Goal: Task Accomplishment & Management: Manage account settings

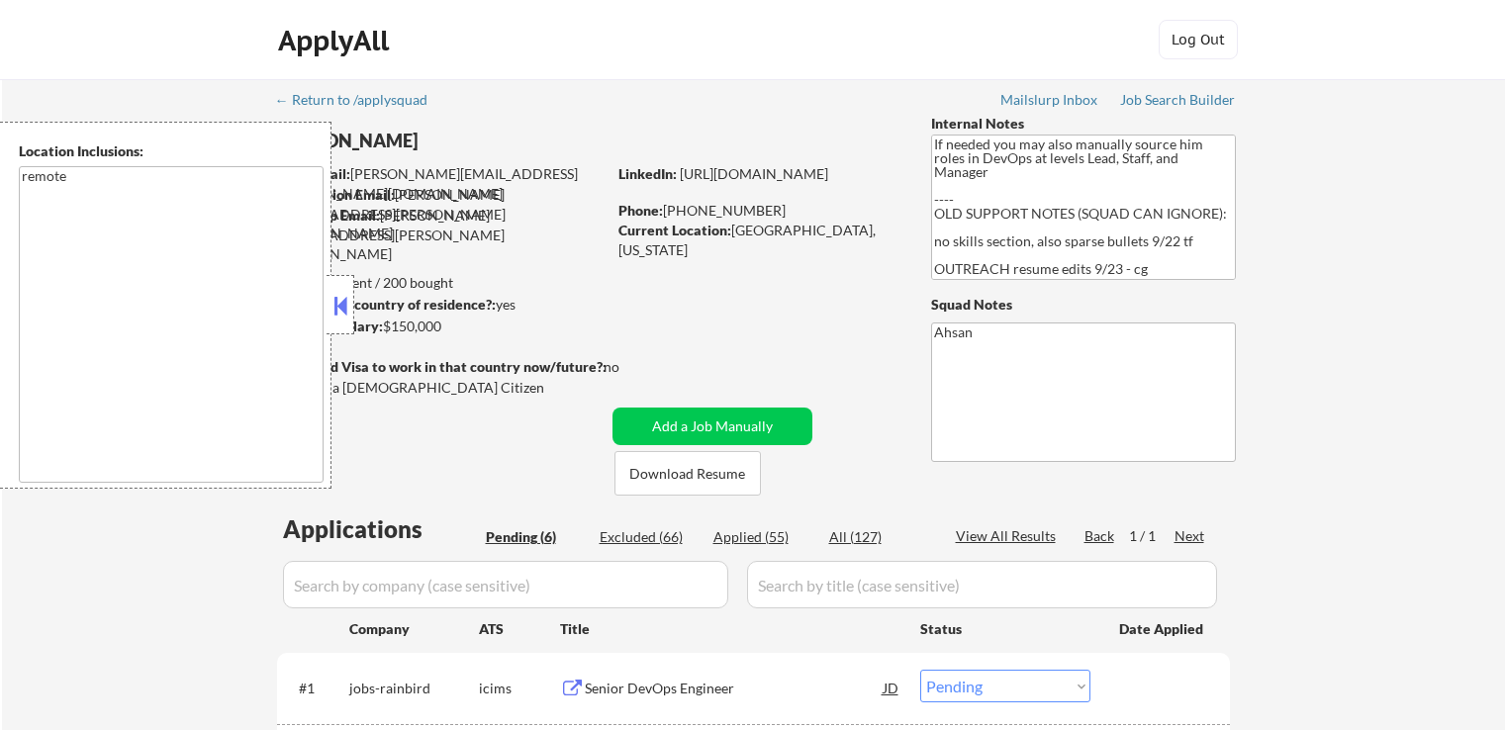
select select ""pending""
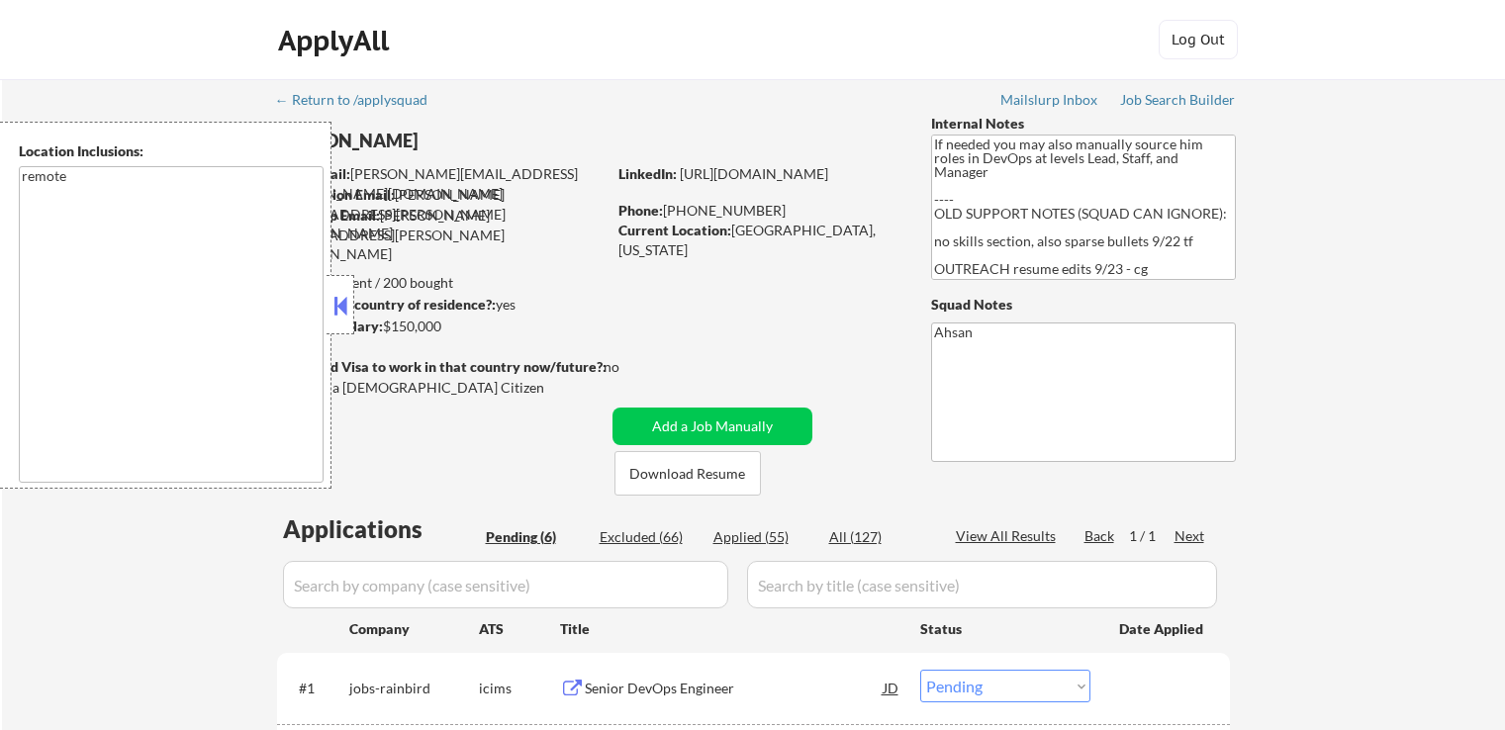
select select ""pending""
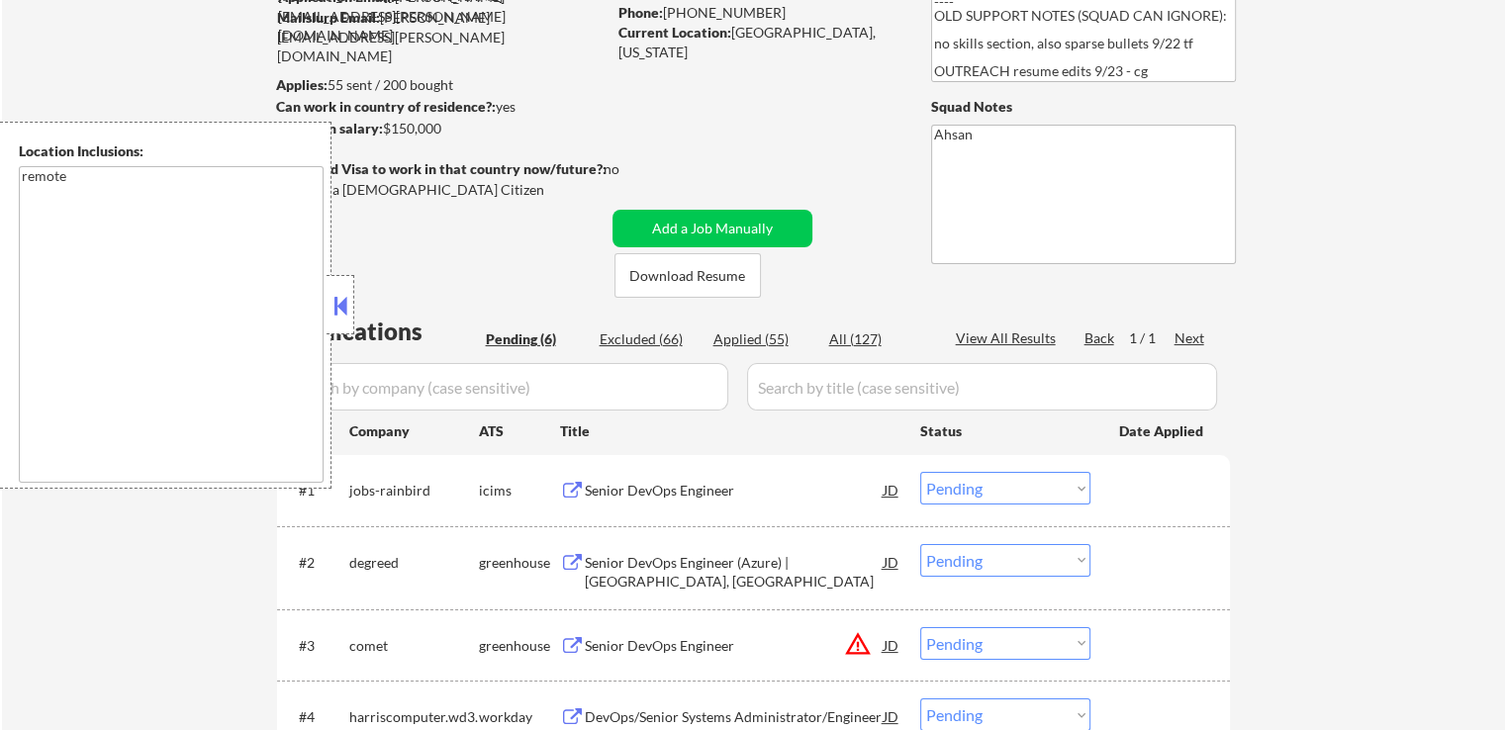
scroll to position [495, 0]
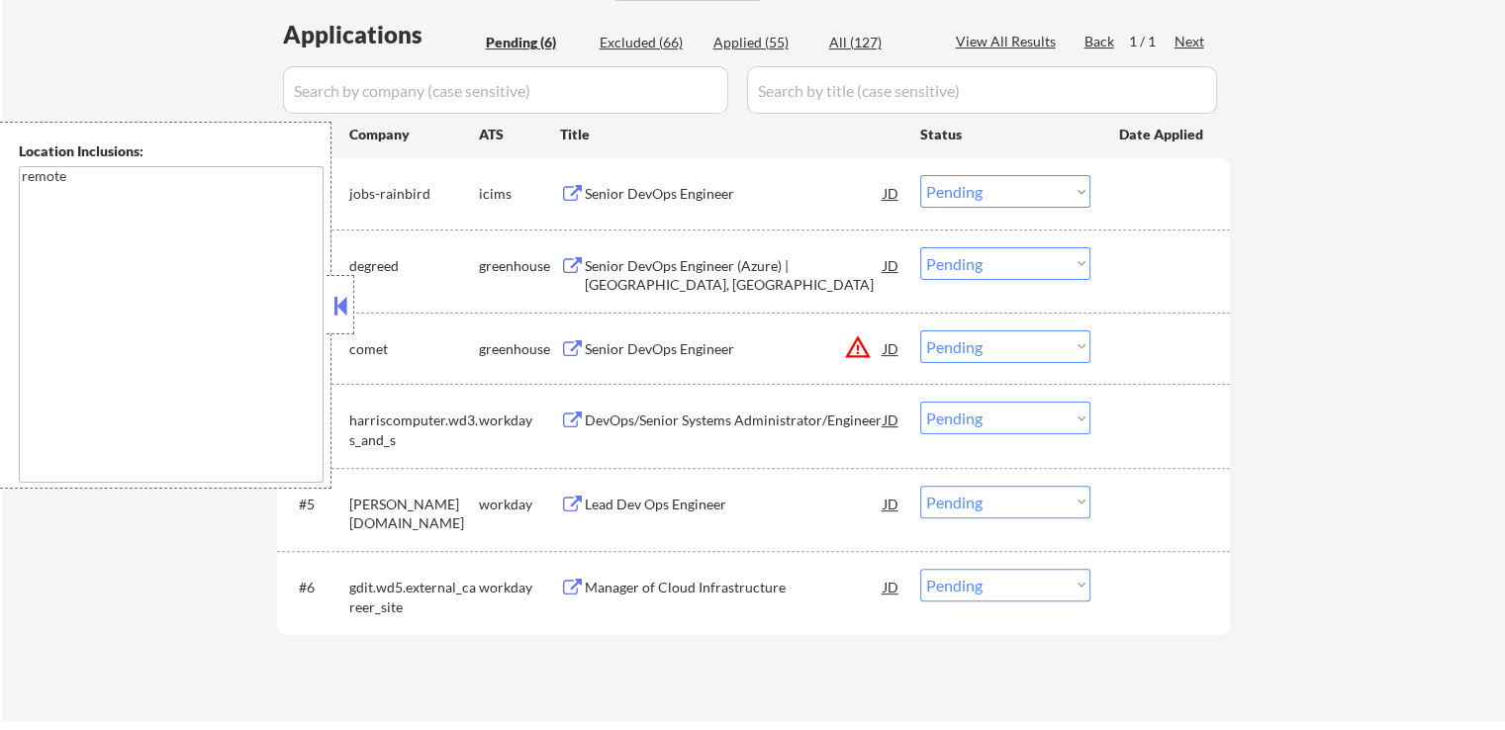
click at [1002, 350] on select "Choose an option... Pending Applied Excluded (Questions) Excluded (Expired) Exc…" at bounding box center [1005, 346] width 170 height 33
click at [920, 330] on select "Choose an option... Pending Applied Excluded (Questions) Excluded (Expired) Exc…" at bounding box center [1005, 346] width 170 height 33
click at [1382, 400] on div "← Return to /applysquad Mailslurp Inbox Job Search Builder [PERSON_NAME] User E…" at bounding box center [753, 152] width 1503 height 1137
select select ""pending""
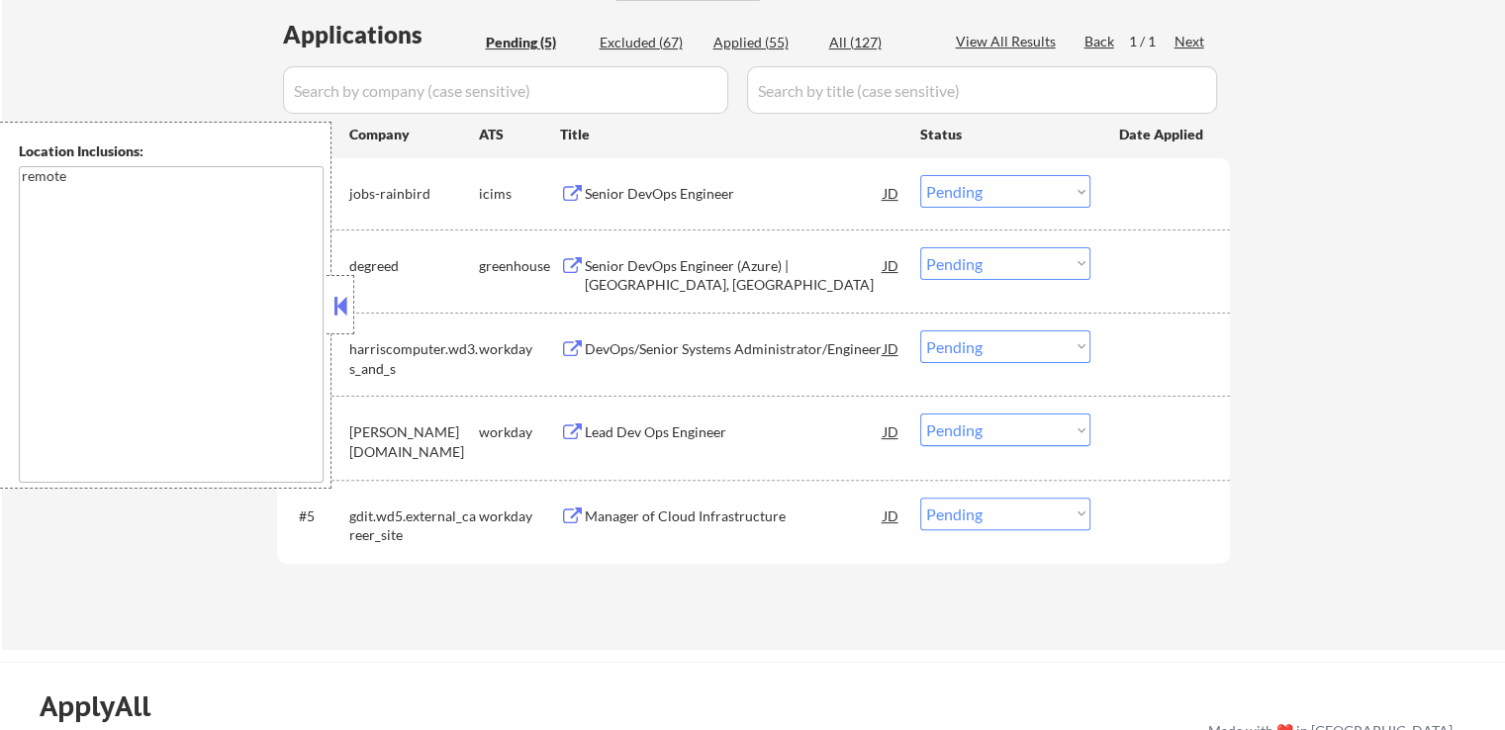
click at [706, 261] on div "Senior DevOps Engineer (Azure) | [GEOGRAPHIC_DATA], [GEOGRAPHIC_DATA]" at bounding box center [734, 275] width 299 height 39
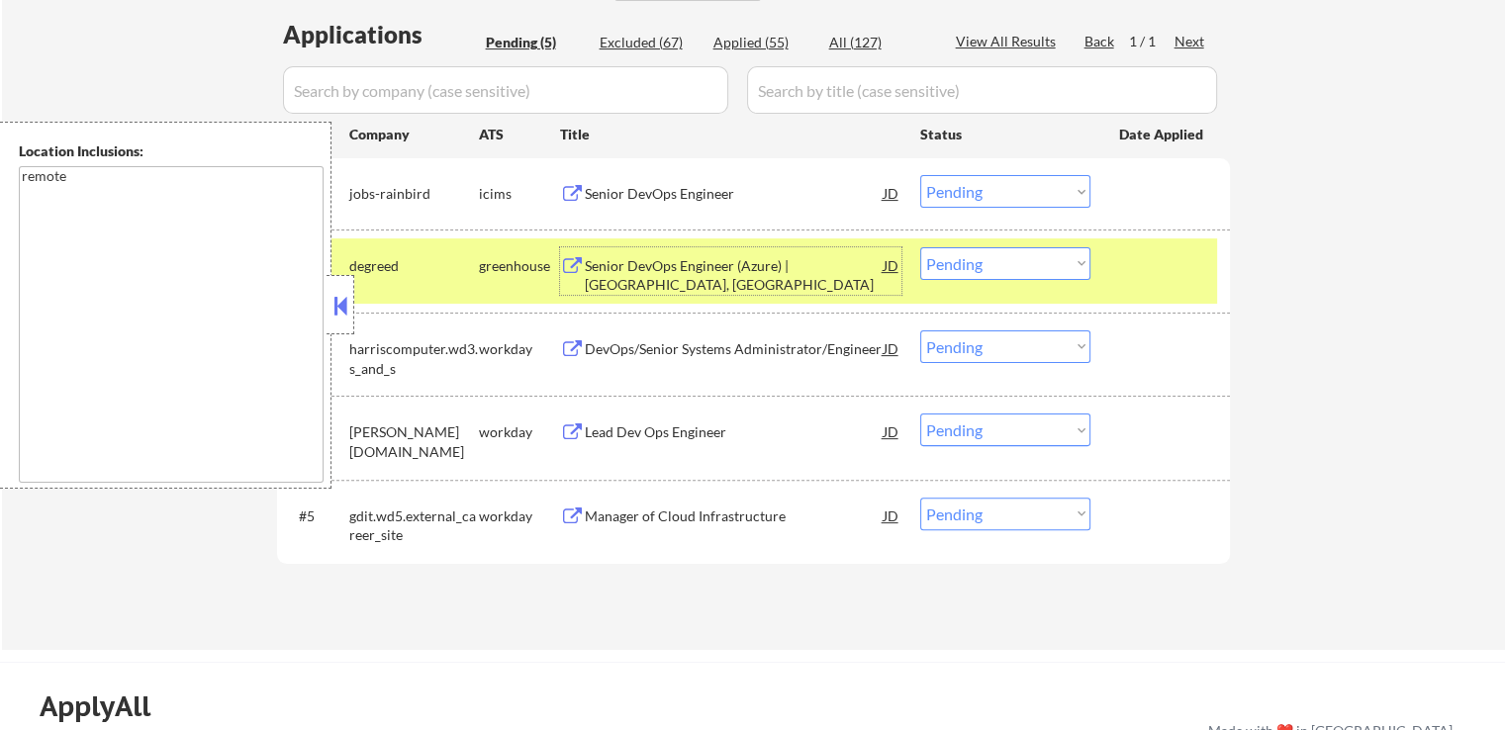
click at [748, 191] on div "Senior DevOps Engineer" at bounding box center [734, 194] width 299 height 20
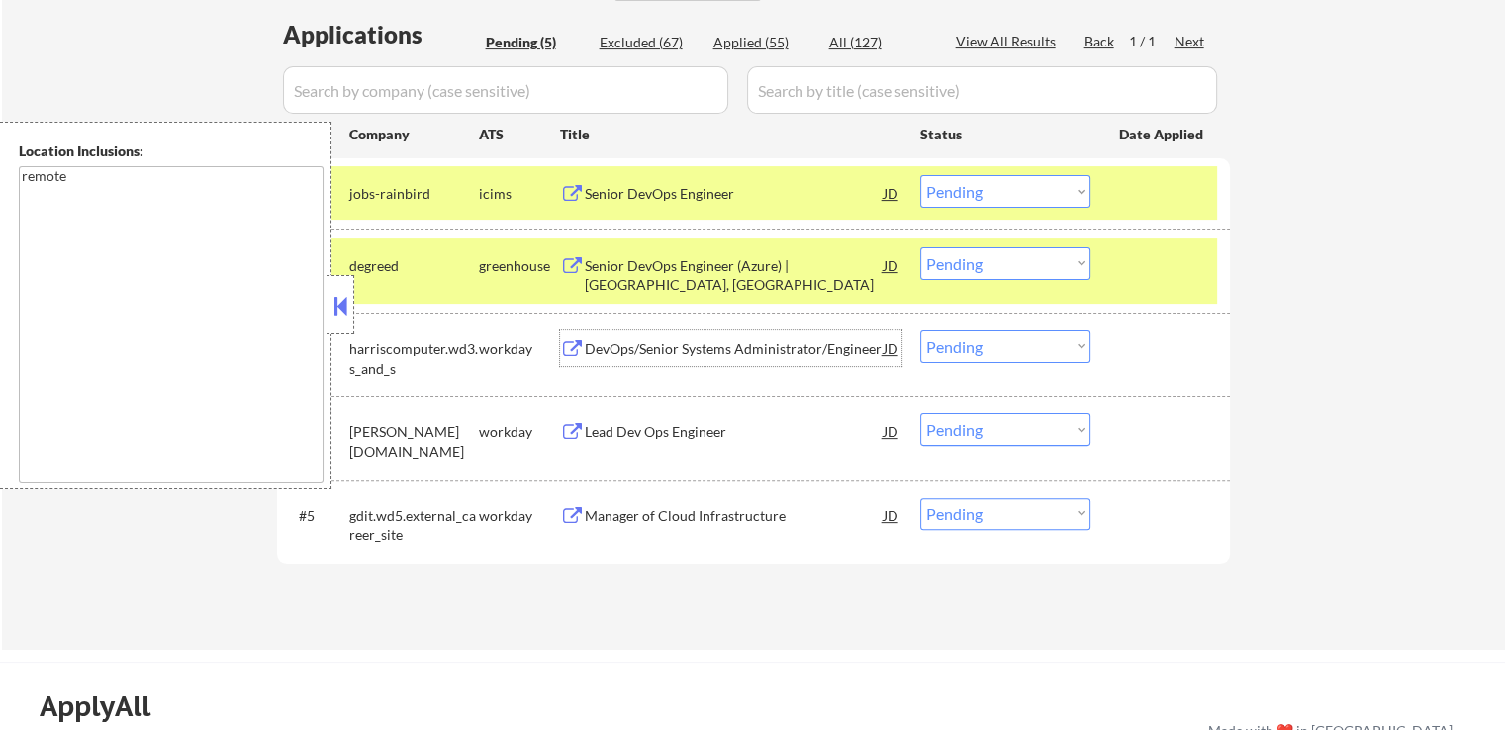
click at [766, 345] on div "DevOps/Senior Systems Administrator/Engineer" at bounding box center [734, 349] width 299 height 20
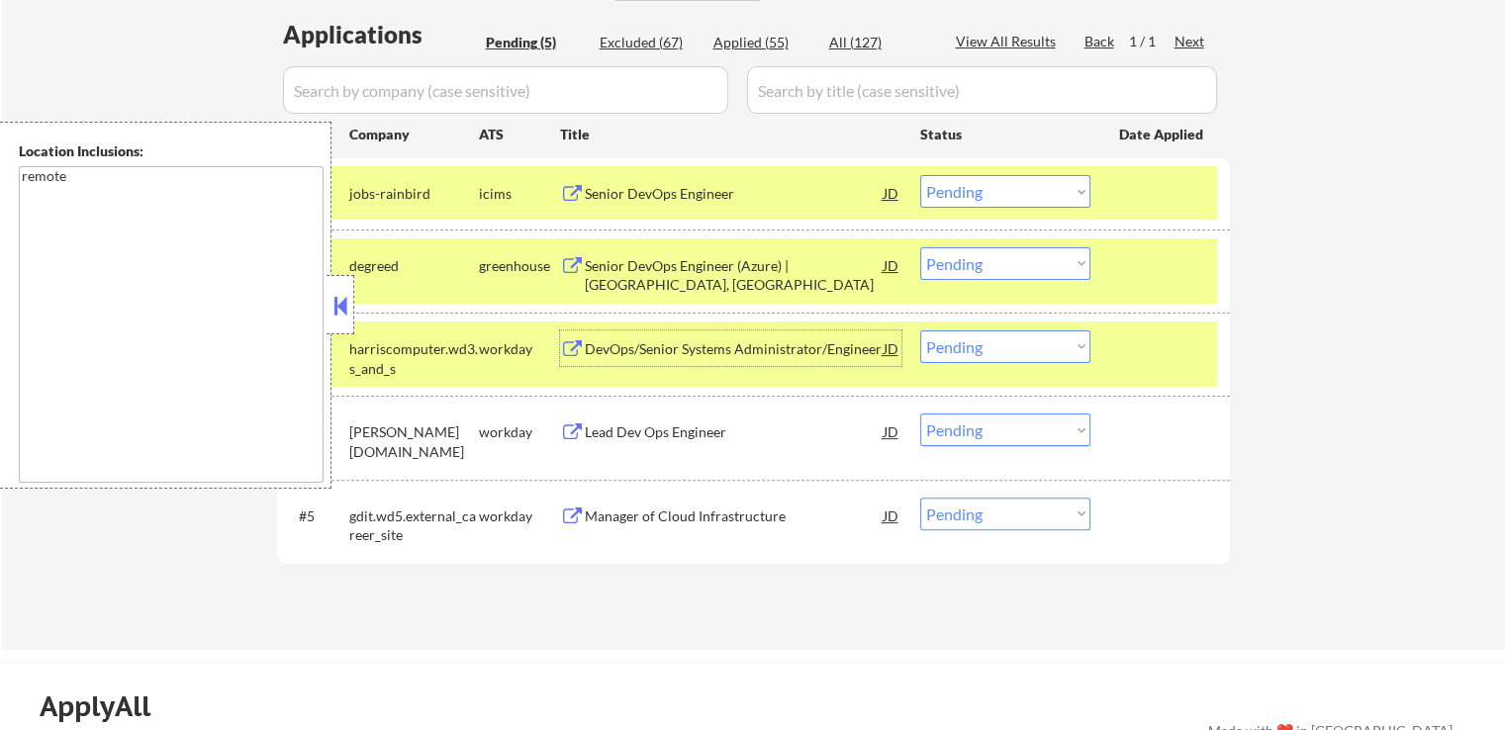
click at [975, 267] on select "Choose an option... Pending Applied Excluded (Questions) Excluded (Expired) Exc…" at bounding box center [1005, 263] width 170 height 33
click at [920, 247] on select "Choose an option... Pending Applied Excluded (Questions) Excluded (Expired) Exc…" at bounding box center [1005, 263] width 170 height 33
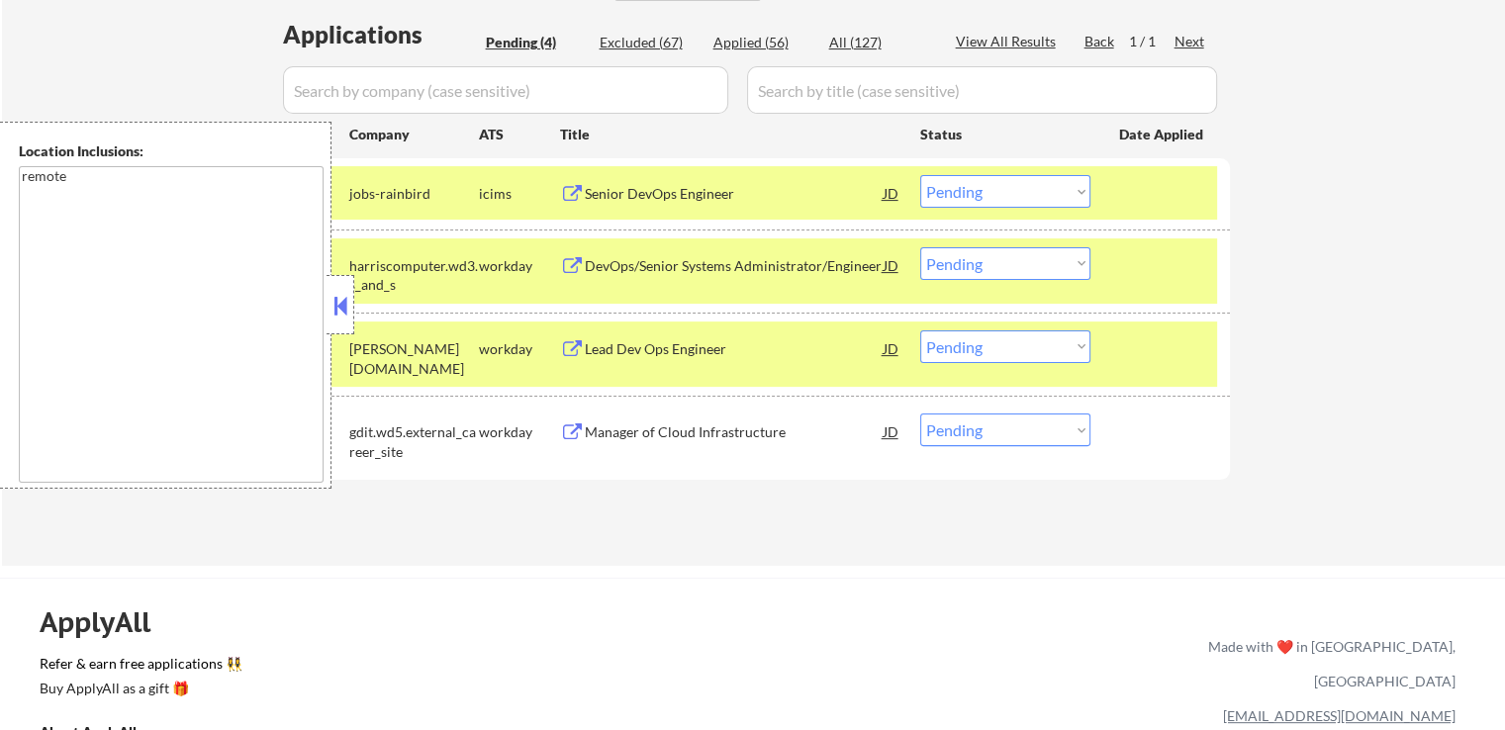
click at [720, 356] on div "Lead Dev Ops Engineer" at bounding box center [734, 349] width 299 height 20
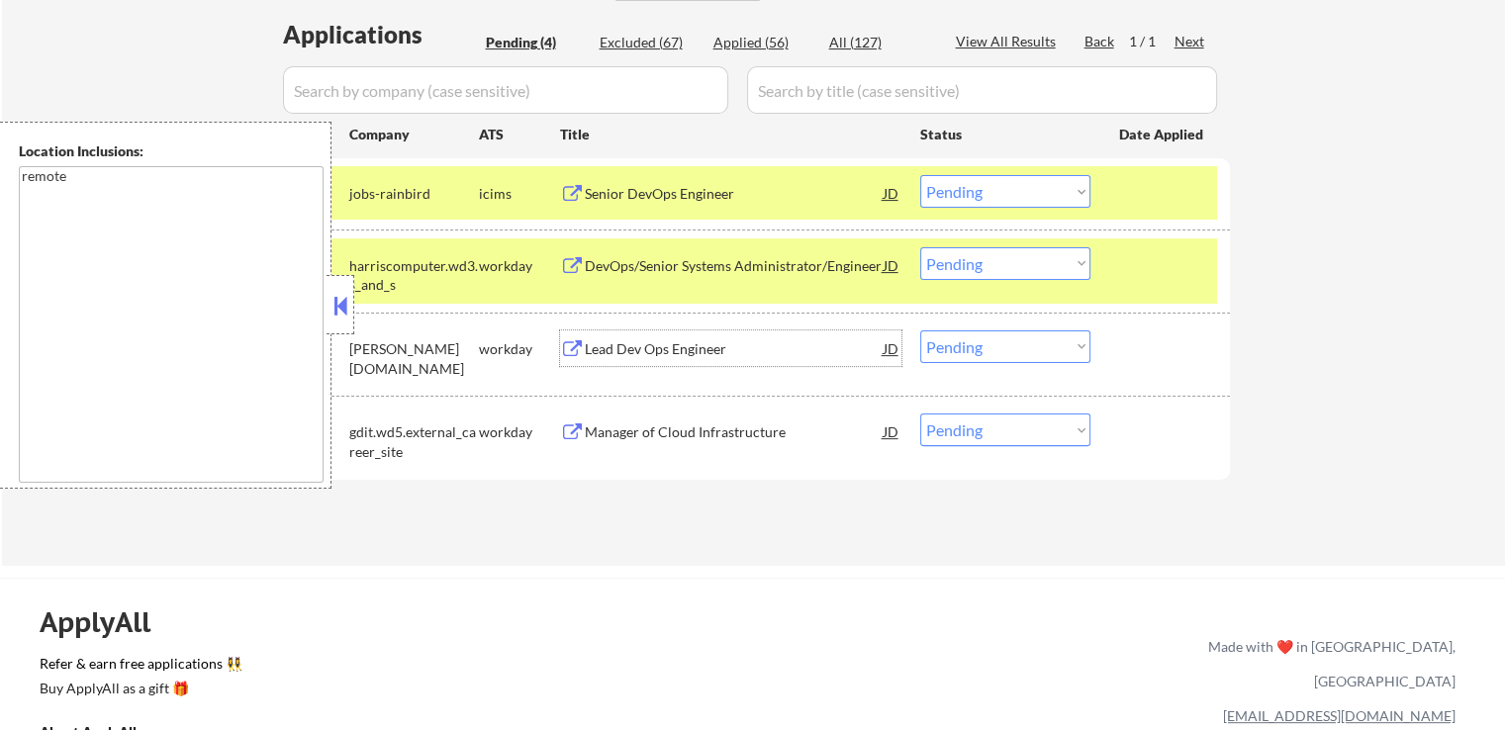
click at [975, 265] on select "Choose an option... Pending Applied Excluded (Questions) Excluded (Expired) Exc…" at bounding box center [1005, 263] width 170 height 33
click at [920, 247] on select "Choose an option... Pending Applied Excluded (Questions) Excluded (Expired) Exc…" at bounding box center [1005, 263] width 170 height 33
click at [776, 437] on div "Manager of Cloud Infrastructure" at bounding box center [734, 432] width 299 height 20
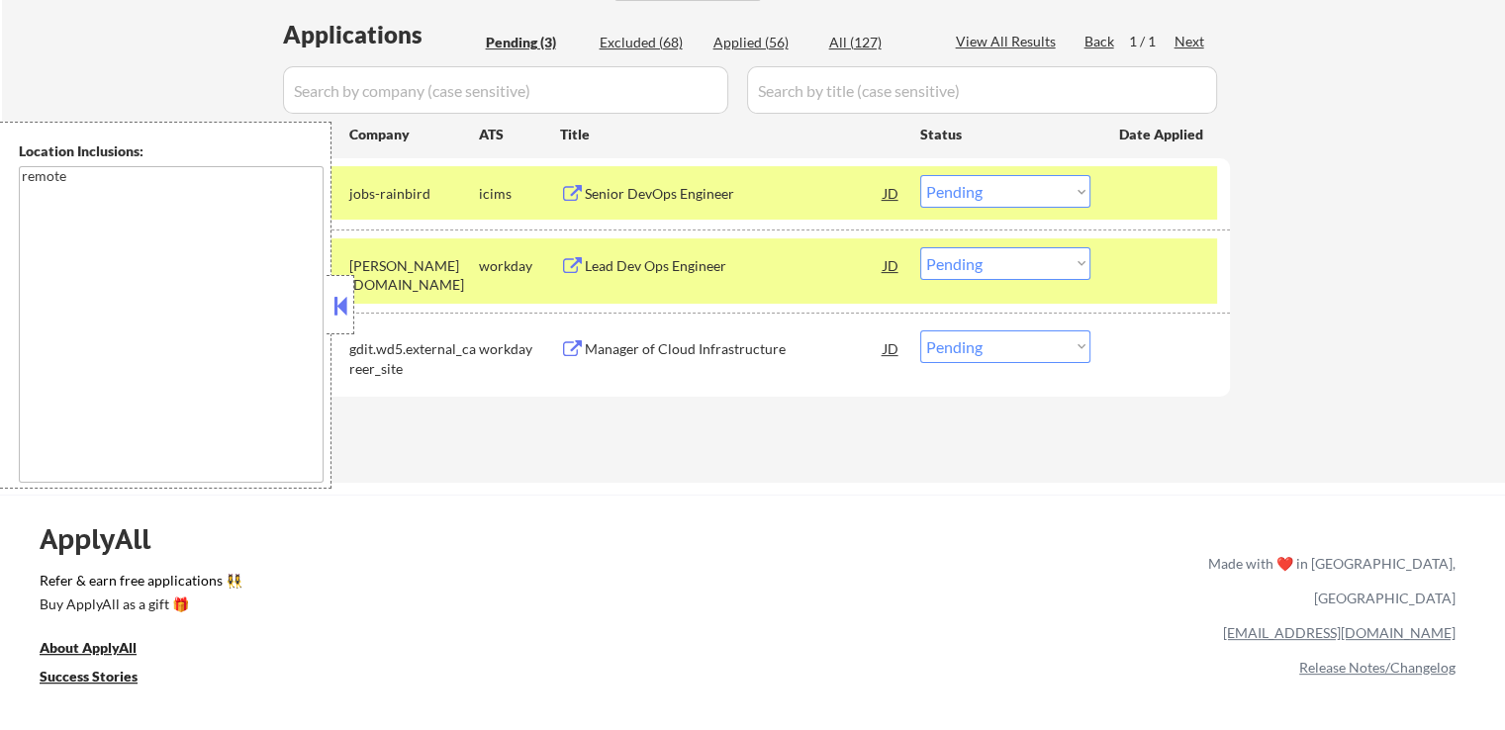
click at [1019, 182] on select "Choose an option... Pending Applied Excluded (Questions) Excluded (Expired) Exc…" at bounding box center [1005, 191] width 170 height 33
click at [1214, 279] on div "#2 [PERSON_NAME][DOMAIN_NAME] workday Lead Dev Ops Engineer [PERSON_NAME] an op…" at bounding box center [750, 270] width 934 height 65
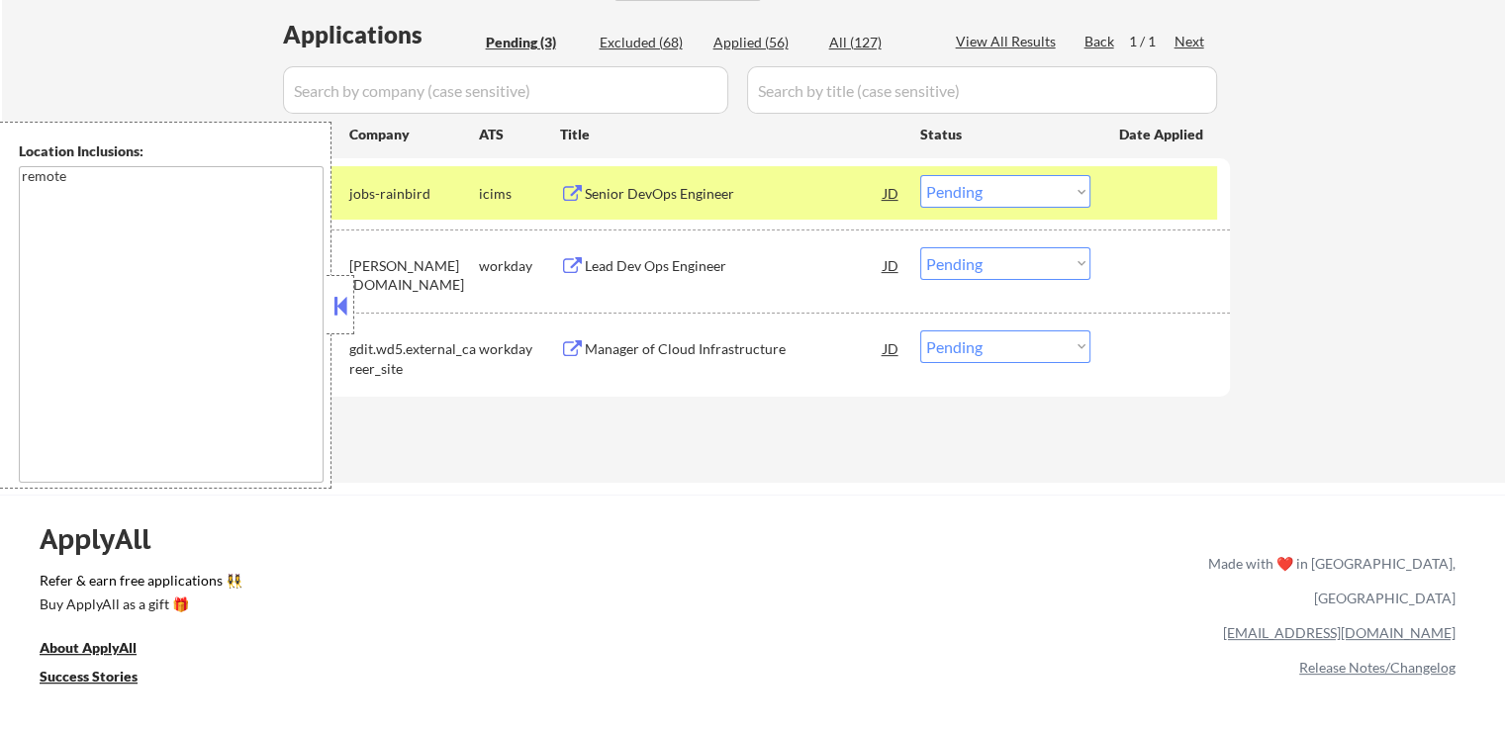
click at [1038, 270] on select "Choose an option... Pending Applied Excluded (Questions) Excluded (Expired) Exc…" at bounding box center [1005, 263] width 170 height 33
click at [920, 247] on select "Choose an option... Pending Applied Excluded (Questions) Excluded (Expired) Exc…" at bounding box center [1005, 263] width 170 height 33
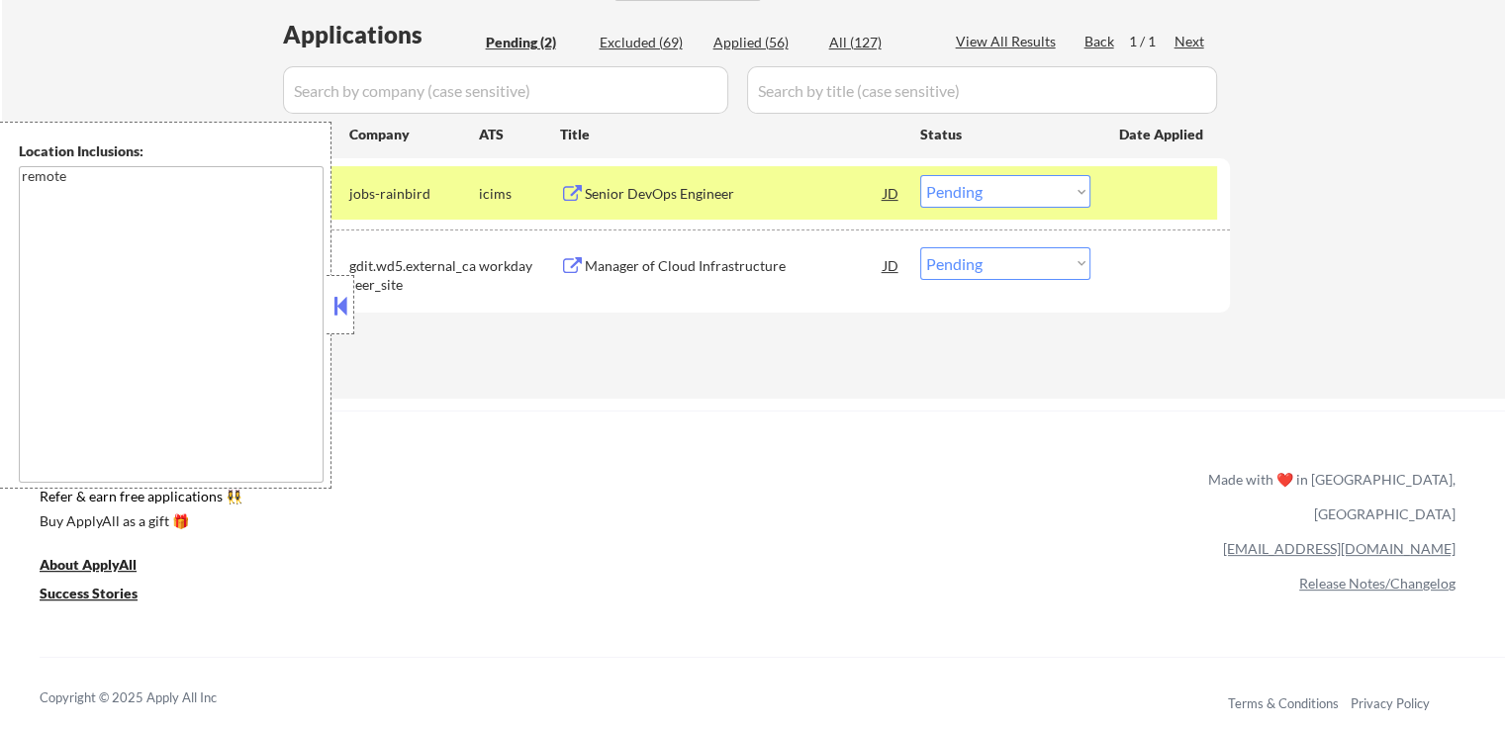
drag, startPoint x: 997, startPoint y: 250, endPoint x: 991, endPoint y: 269, distance: 19.7
click at [997, 250] on select "Choose an option... Pending Applied Excluded (Questions) Excluded (Expired) Exc…" at bounding box center [1005, 263] width 170 height 33
select select ""excluded__expired_""
click at [920, 247] on select "Choose an option... Pending Applied Excluded (Questions) Excluded (Expired) Exc…" at bounding box center [1005, 263] width 170 height 33
